Goal: Find specific page/section: Find specific page/section

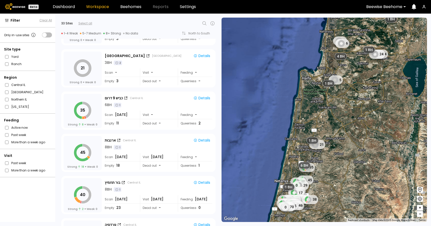
scroll to position [206, 0]
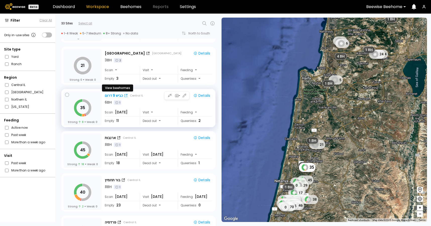
click at [116, 96] on div "כביש 9 דרום" at bounding box center [114, 95] width 18 height 5
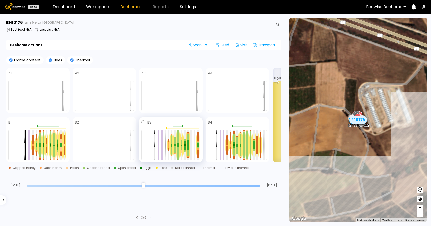
click at [179, 146] on div at bounding box center [178, 145] width 4 height 28
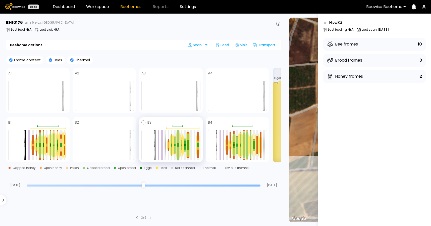
click at [178, 147] on div at bounding box center [178, 153] width 2 height 13
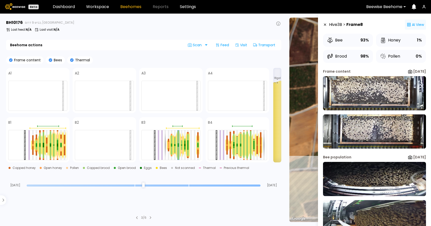
click at [409, 24] on circle at bounding box center [409, 24] width 1 height 1
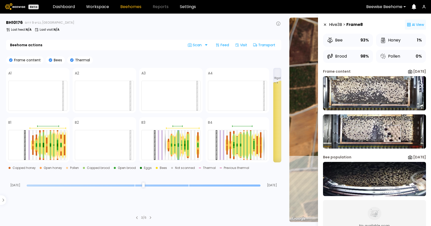
click at [391, 133] on img at bounding box center [374, 131] width 103 height 34
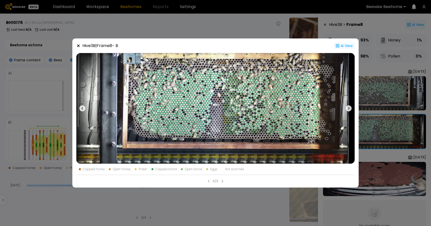
click at [347, 45] on div "Ai View" at bounding box center [343, 45] width 21 height 7
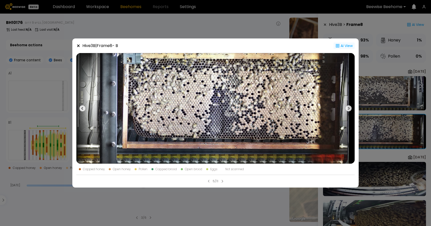
click at [347, 45] on div "Ai View" at bounding box center [343, 45] width 21 height 7
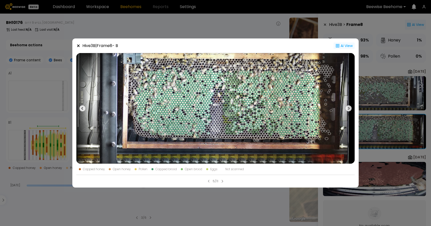
click at [339, 47] on circle at bounding box center [339, 47] width 1 height 1
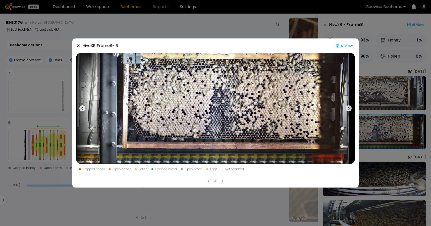
click at [259, 32] on div "Hive 3 B | Frame 8 - B Ai View Capped honey Open honey Pollen Capped brood Open…" at bounding box center [215, 113] width 431 height 226
